Goal: Transaction & Acquisition: Purchase product/service

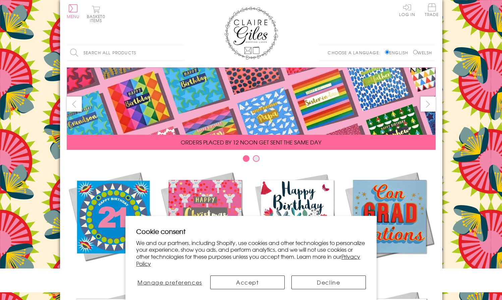
scroll to position [279, 0]
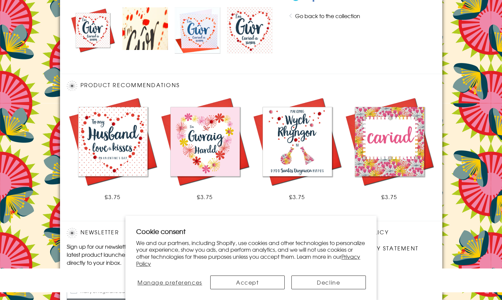
scroll to position [393, 0]
